Goal: Find specific page/section: Find specific page/section

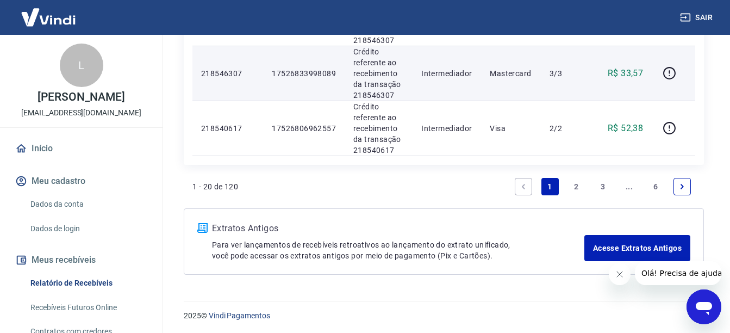
scroll to position [1305, 0]
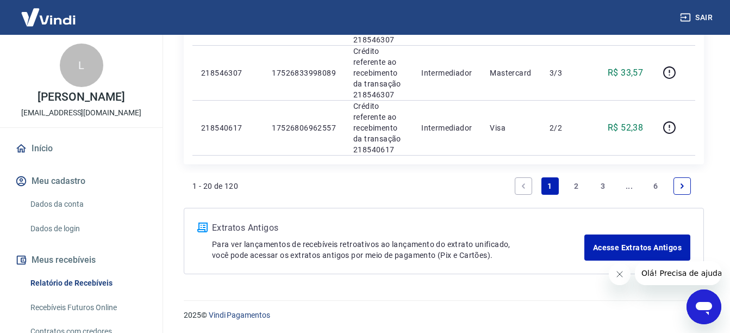
click at [581, 184] on link "2" at bounding box center [576, 185] width 17 height 17
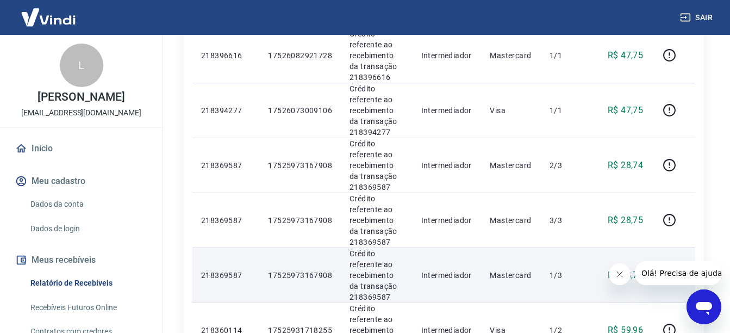
scroll to position [1193, 0]
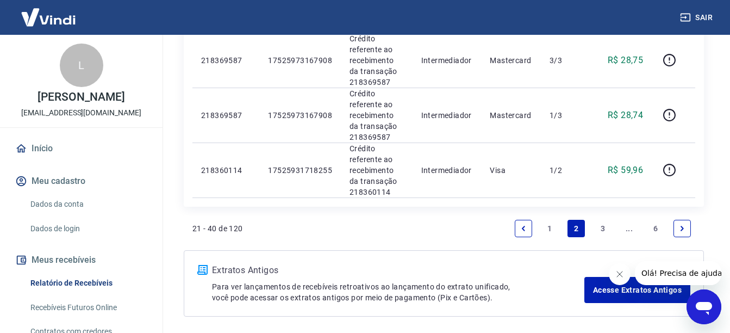
click at [548, 220] on link "1" at bounding box center [550, 228] width 17 height 17
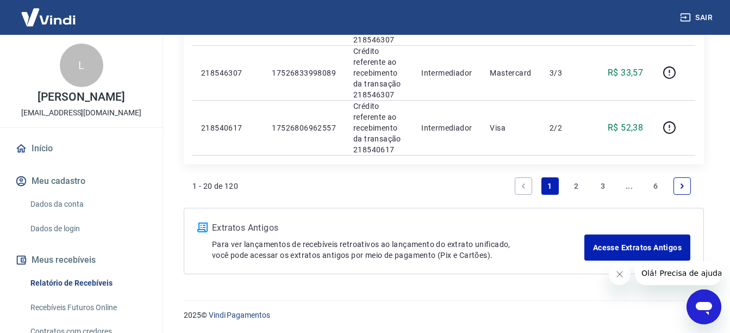
scroll to position [1307, 0]
click at [520, 184] on icon "Previous page" at bounding box center [524, 185] width 8 height 8
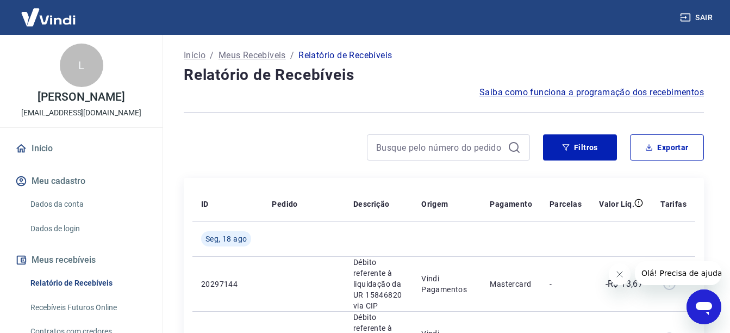
scroll to position [54, 0]
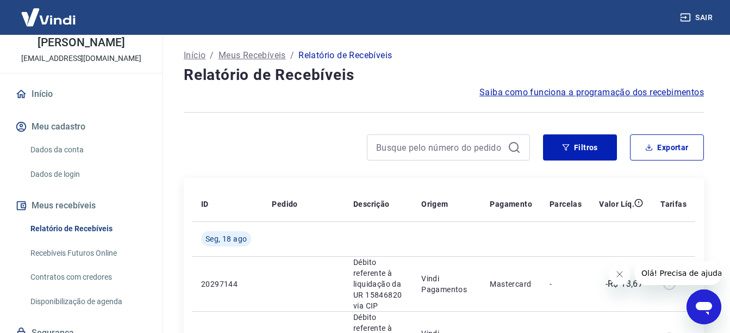
click at [98, 251] on link "Recebíveis Futuros Online" at bounding box center [87, 253] width 123 height 22
